Goal: Transaction & Acquisition: Purchase product/service

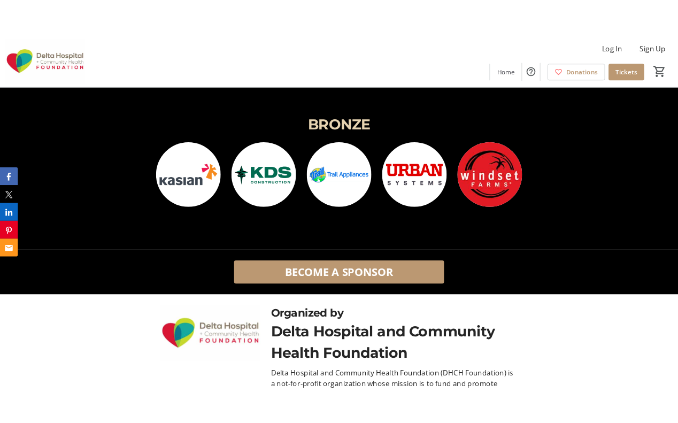
scroll to position [1843, 0]
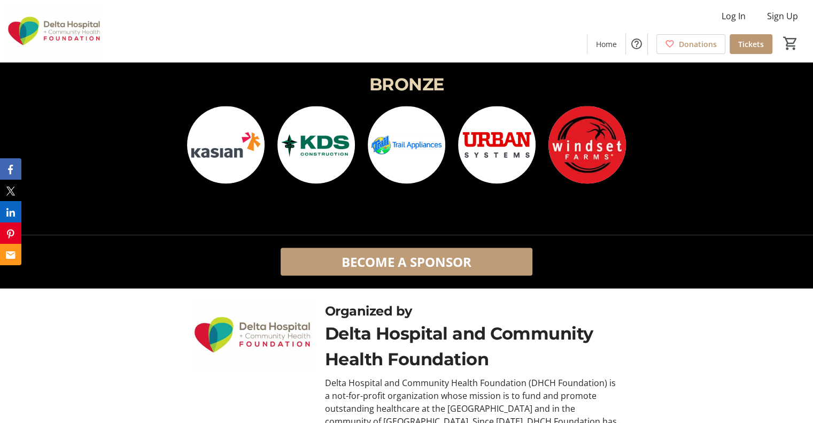
click at [460, 266] on span "BECOME A SPONSOR" at bounding box center [407, 261] width 130 height 19
click at [436, 262] on span "BECOME A SPONSOR" at bounding box center [407, 261] width 130 height 19
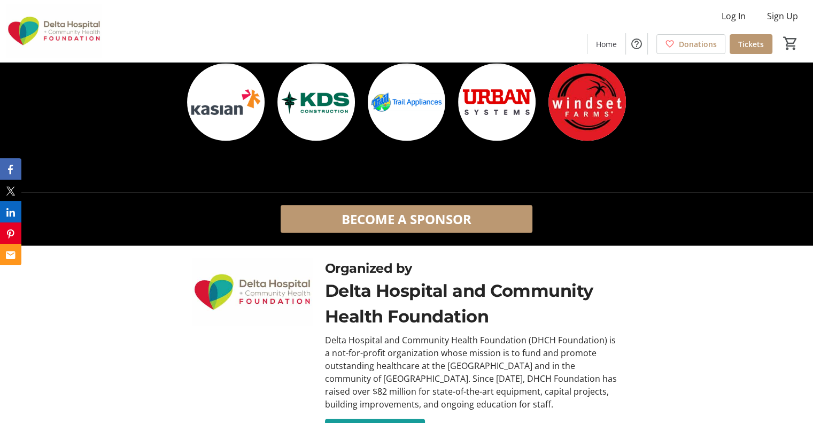
scroll to position [1903, 0]
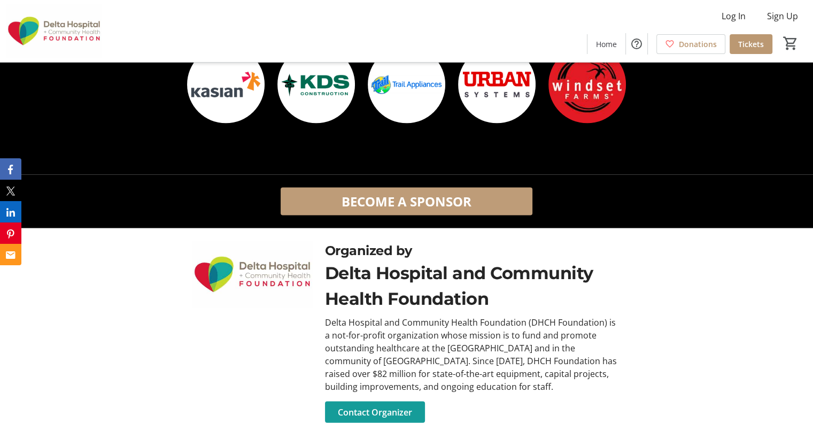
click at [446, 207] on span "BECOME A SPONSOR" at bounding box center [407, 200] width 130 height 19
